Goal: Transaction & Acquisition: Purchase product/service

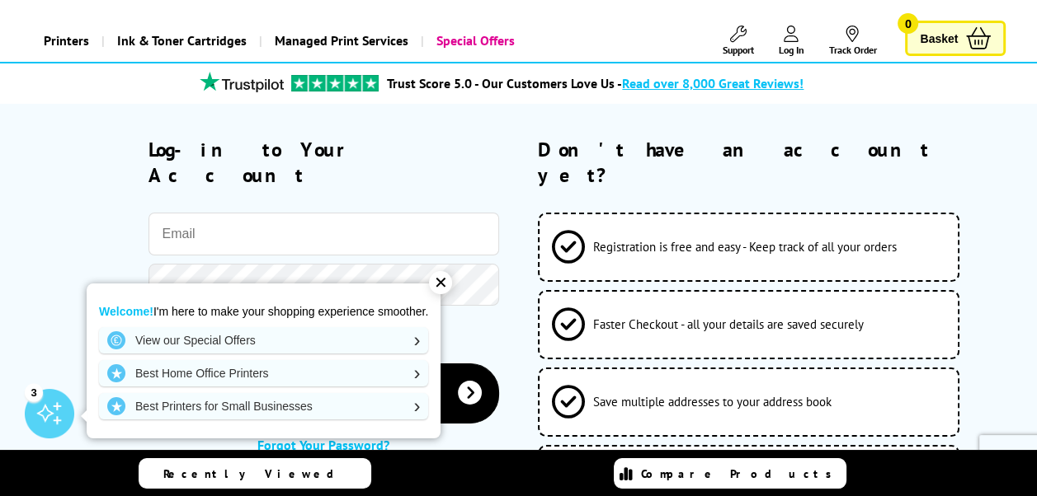
scroll to position [79, 0]
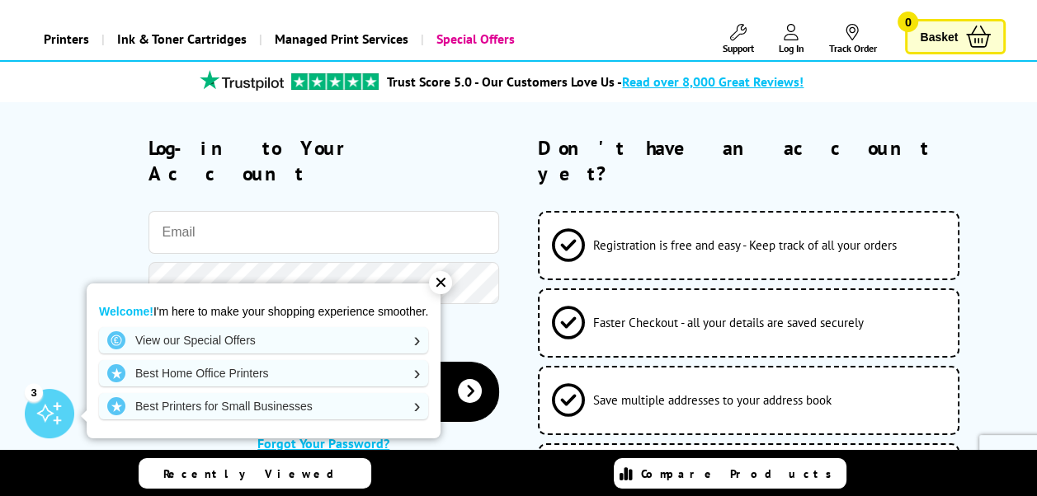
click at [386, 211] on input "email" at bounding box center [323, 232] width 350 height 43
type input "[PERSON_NAME][EMAIL_ADDRESS][DOMAIN_NAME]"
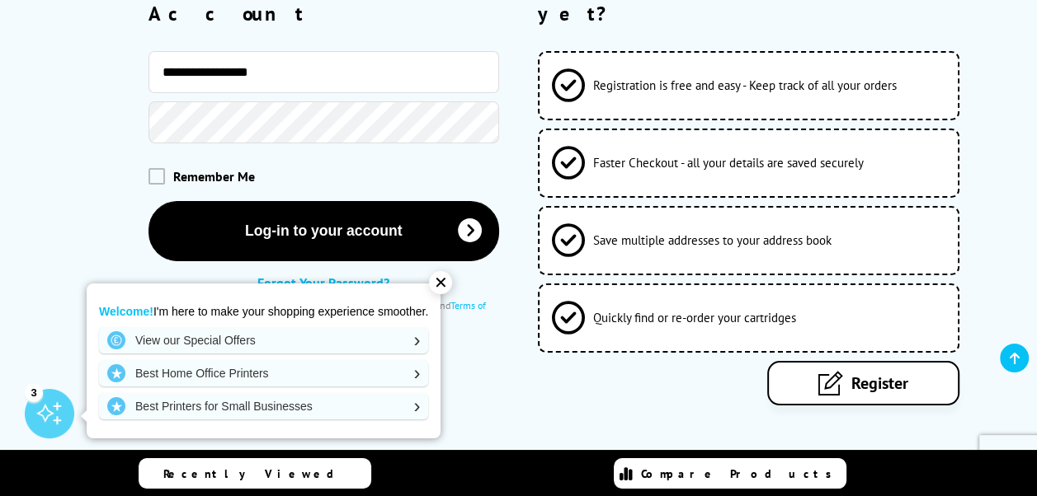
scroll to position [239, 0]
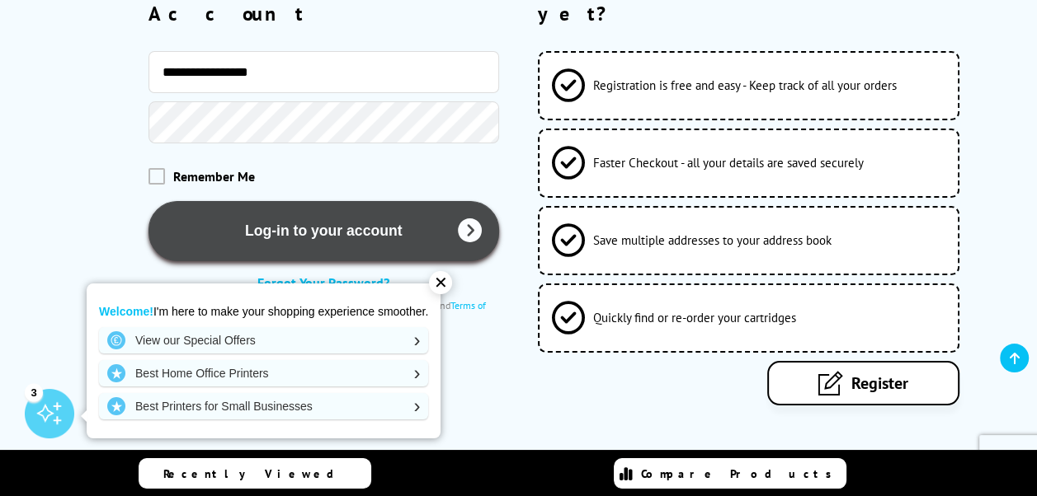
click at [341, 201] on button "Log-in to your account" at bounding box center [323, 231] width 350 height 60
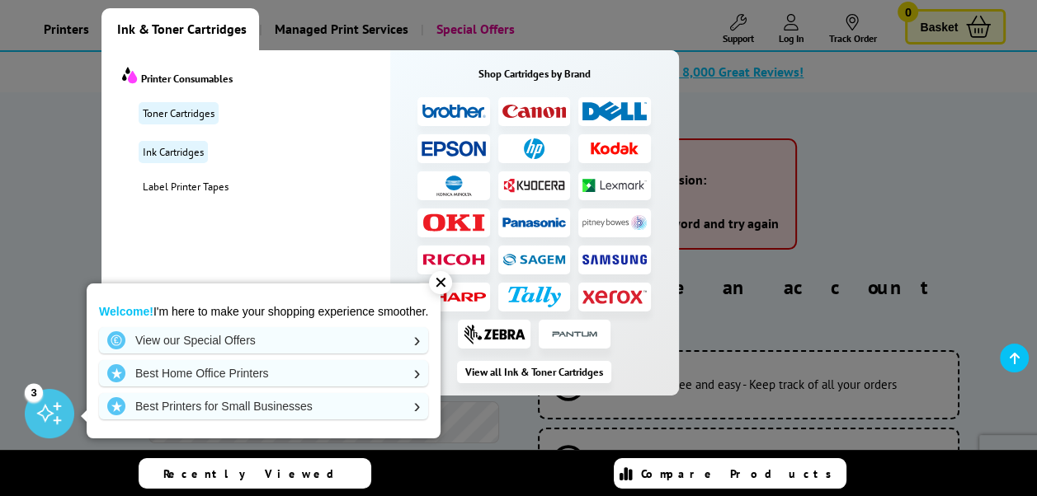
scroll to position [111, 0]
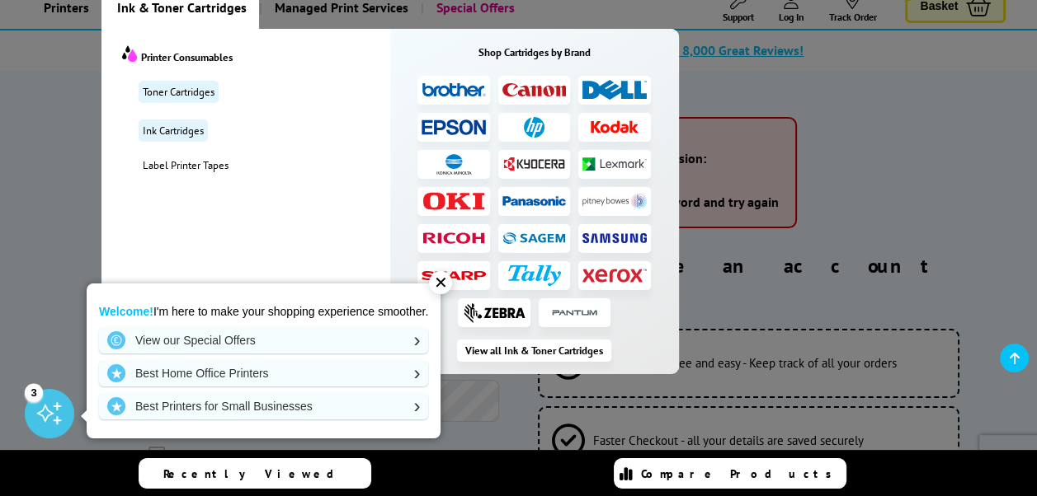
click at [455, 205] on img at bounding box center [453, 201] width 64 height 18
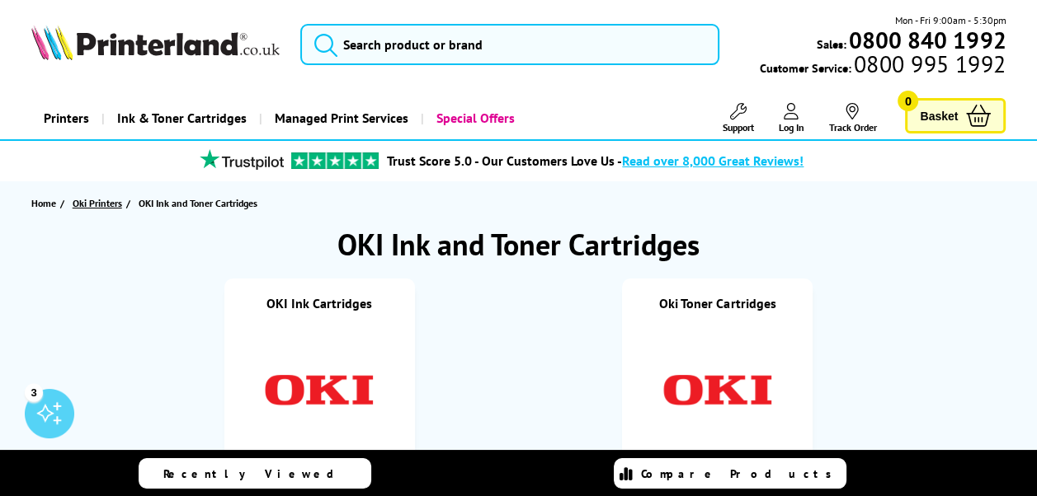
click at [106, 207] on span "Oki Printers" at bounding box center [97, 203] width 49 height 17
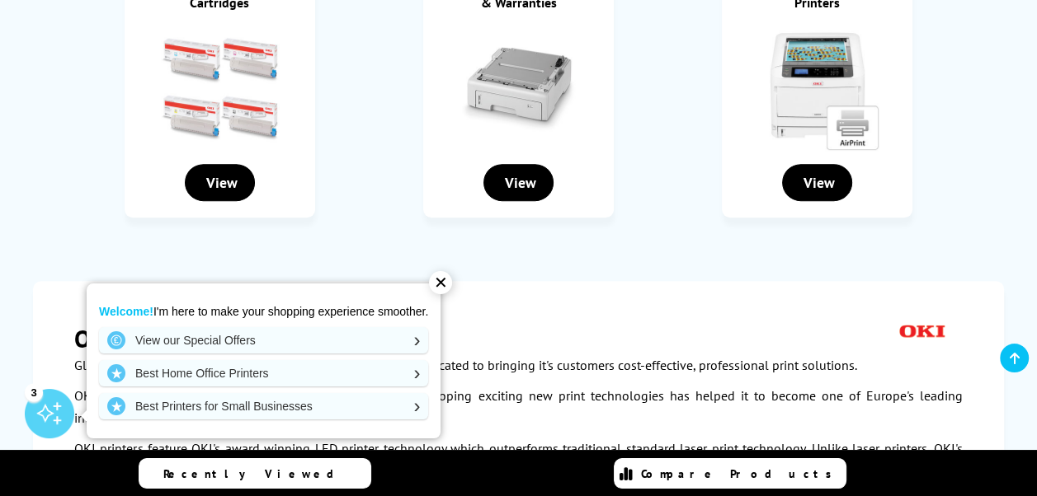
scroll to position [602, 0]
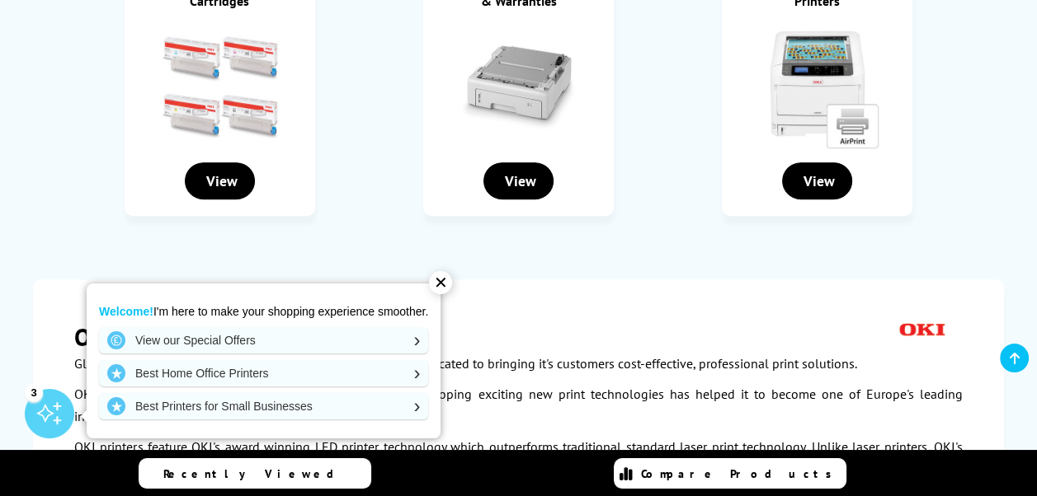
click at [439, 275] on div "✕" at bounding box center [440, 282] width 23 height 23
